Goal: Task Accomplishment & Management: Complete application form

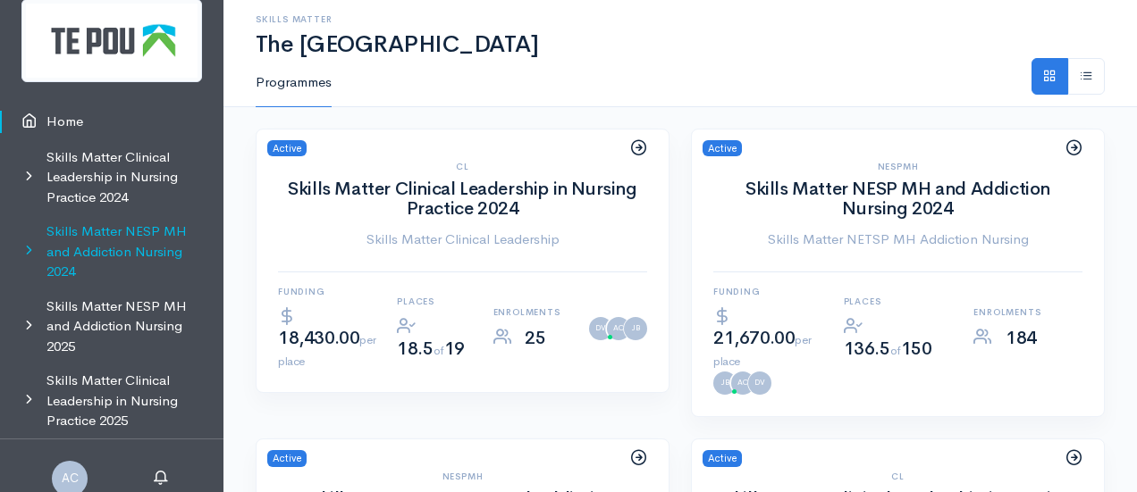
scroll to position [34, 0]
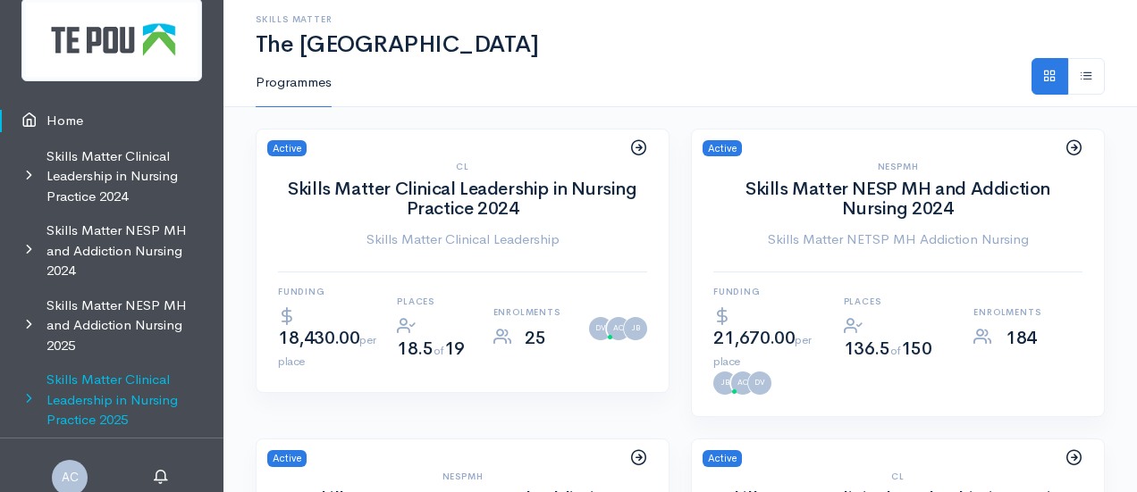
click at [109, 393] on link "Skills Matter Clinical Leadership in Nursing Practice 2025" at bounding box center [111, 400] width 223 height 75
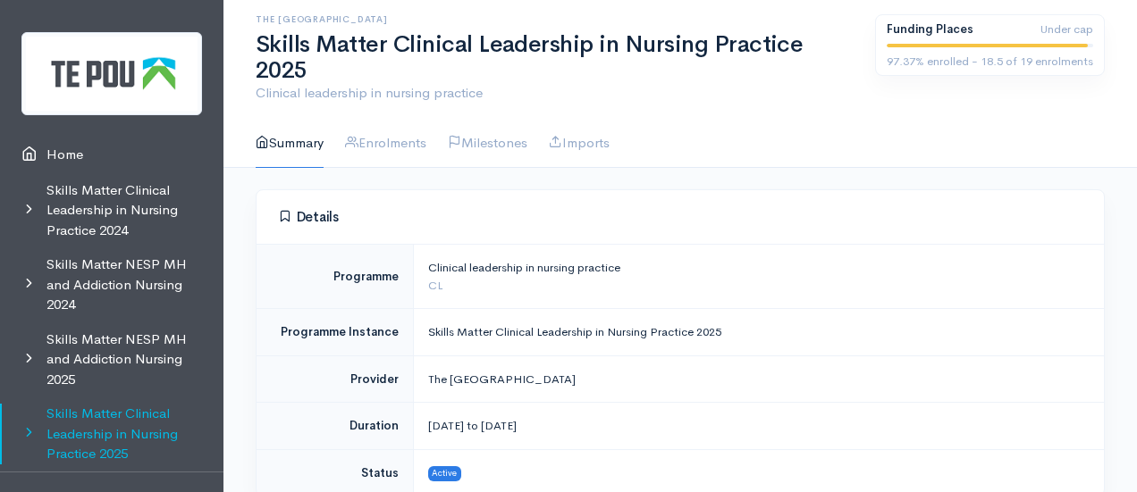
click at [81, 424] on link "Skills Matter Clinical Leadership in Nursing Practice 2025" at bounding box center [111, 434] width 223 height 75
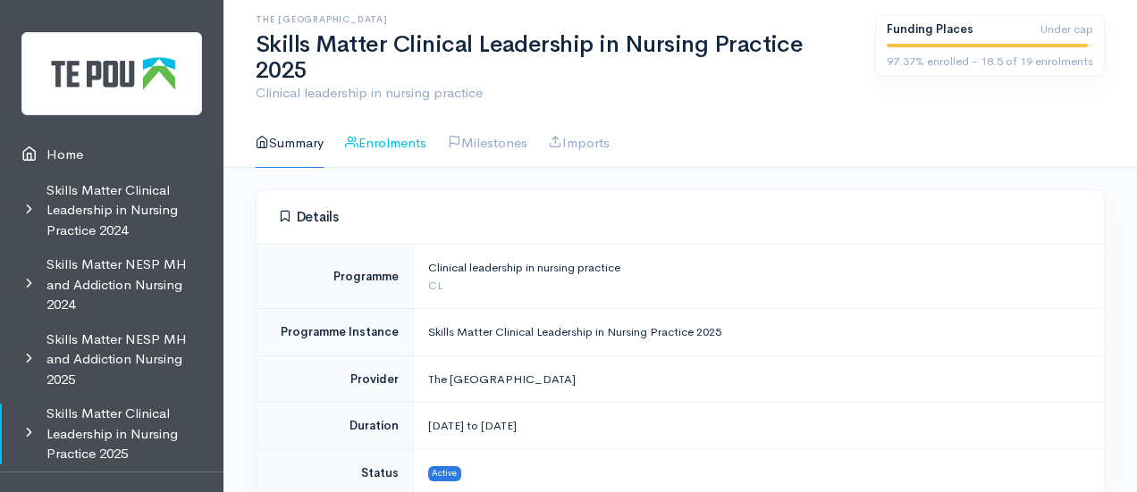
click at [416, 118] on link "Enrolments" at bounding box center [385, 143] width 81 height 51
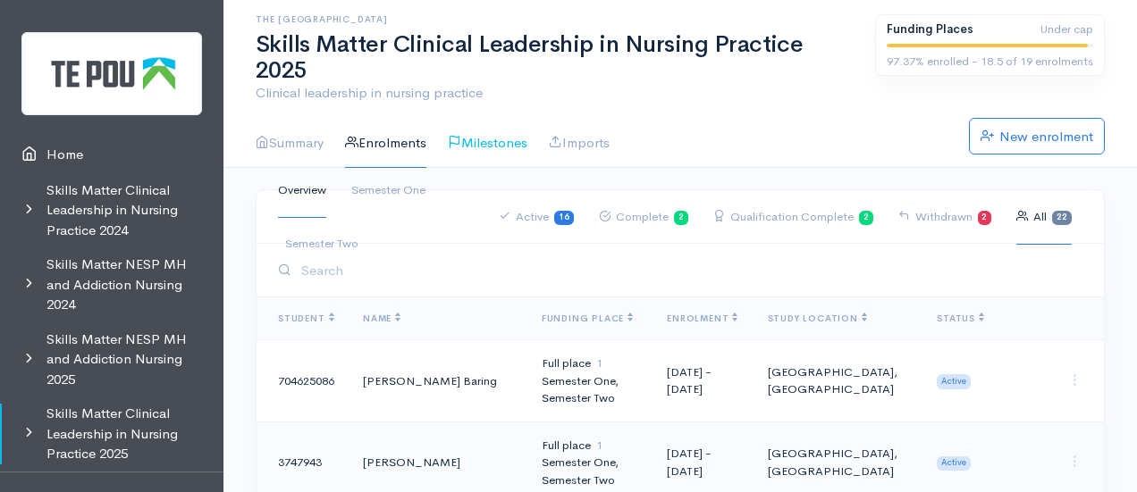
click at [518, 119] on link "Milestones" at bounding box center [488, 143] width 80 height 51
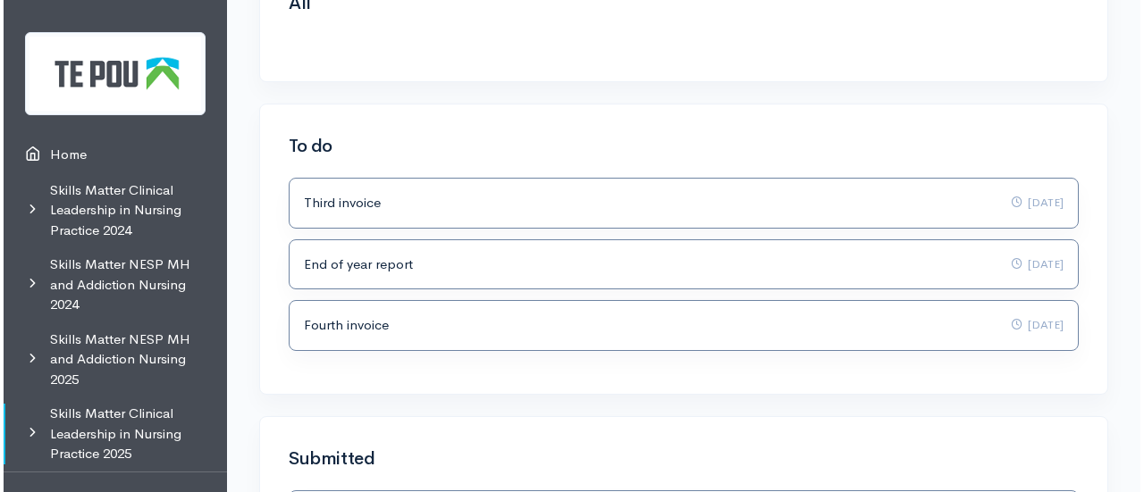
scroll to position [237, 0]
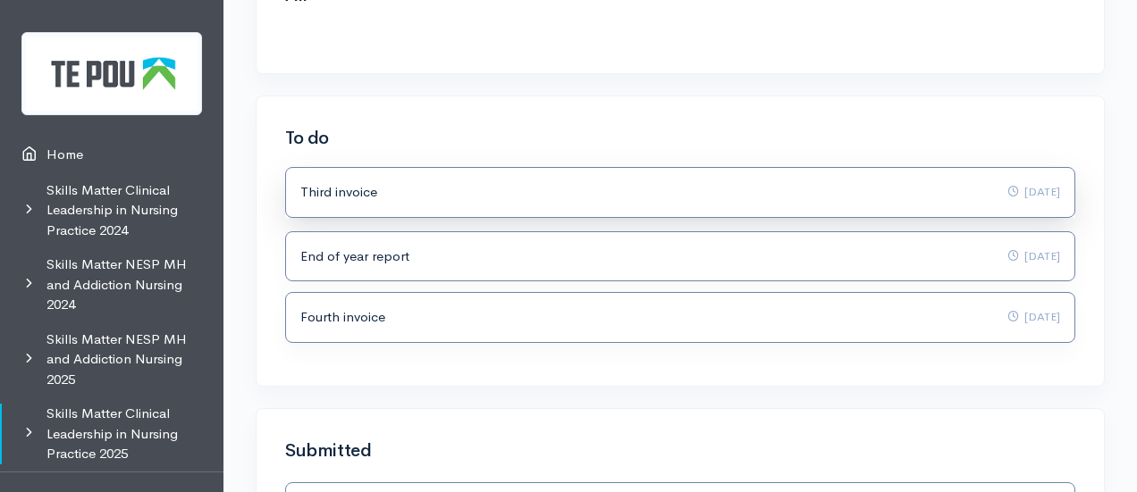
click at [610, 182] on div "Third invoice 10 Sep 2025" at bounding box center [679, 192] width 759 height 21
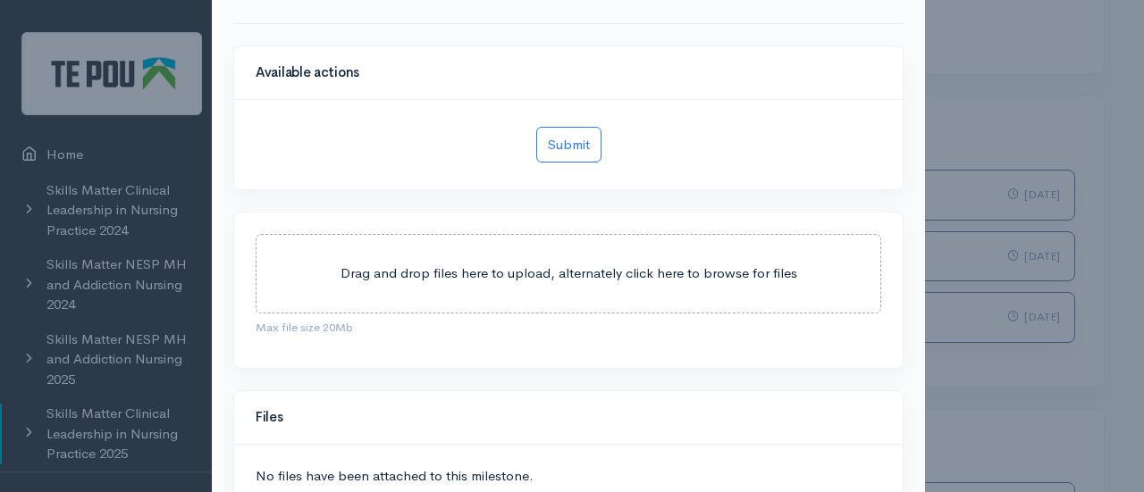
scroll to position [113, 0]
click at [559, 300] on div "Drag and drop files here to upload, alternately click here to browse for files" at bounding box center [568, 273] width 625 height 80
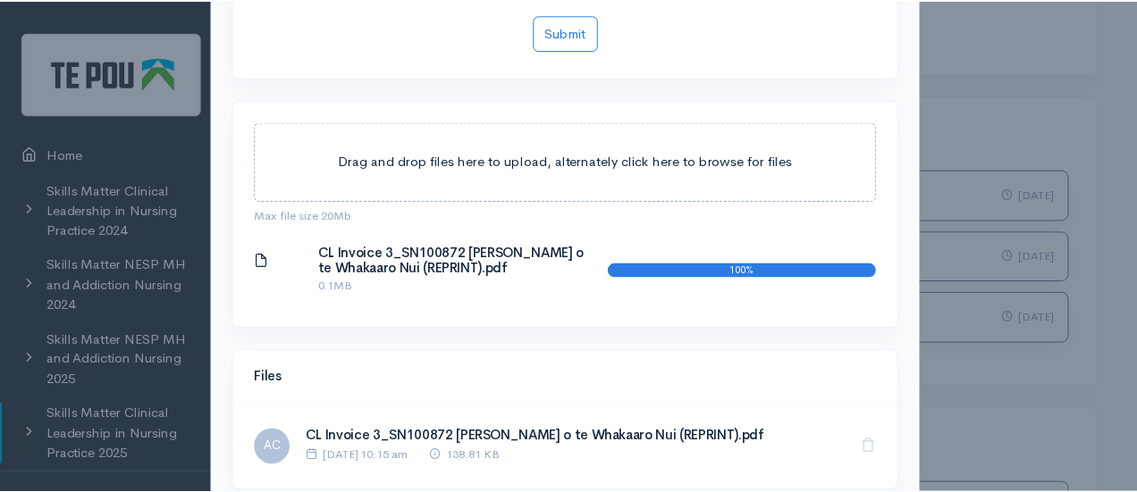
scroll to position [225, 0]
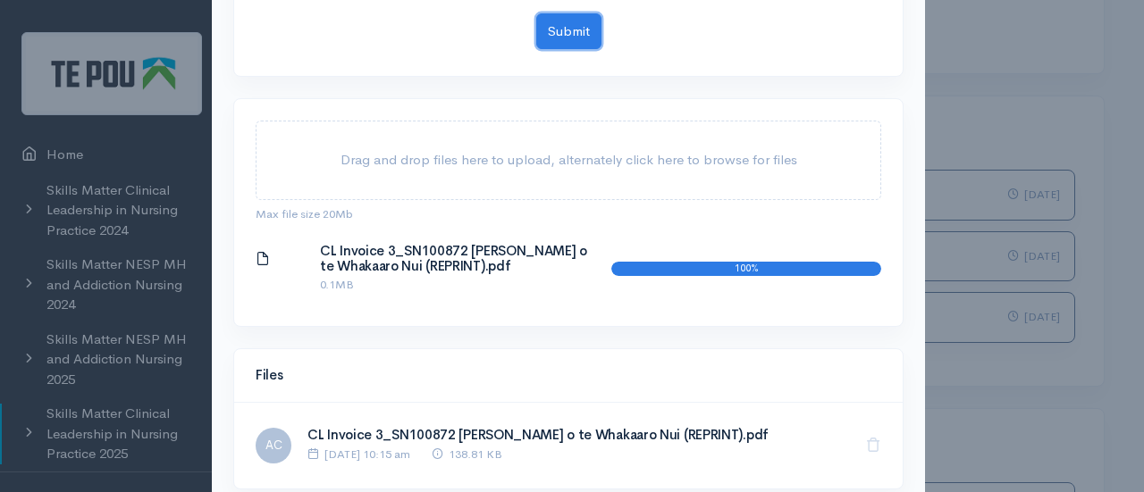
click at [564, 17] on button "Submit" at bounding box center [568, 31] width 65 height 37
